Goal: Task Accomplishment & Management: Complete application form

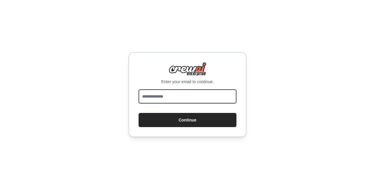
click at [197, 102] on input "email" at bounding box center [187, 96] width 98 height 14
type input "**********"
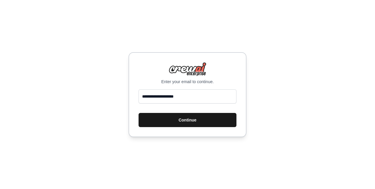
click at [197, 124] on button "Continue" at bounding box center [187, 120] width 98 height 14
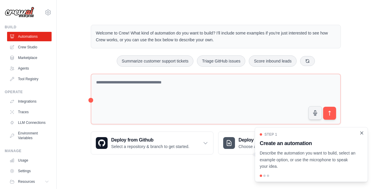
click at [362, 133] on icon "Close walkthrough" at bounding box center [361, 132] width 3 height 3
